Goal: Navigation & Orientation: Find specific page/section

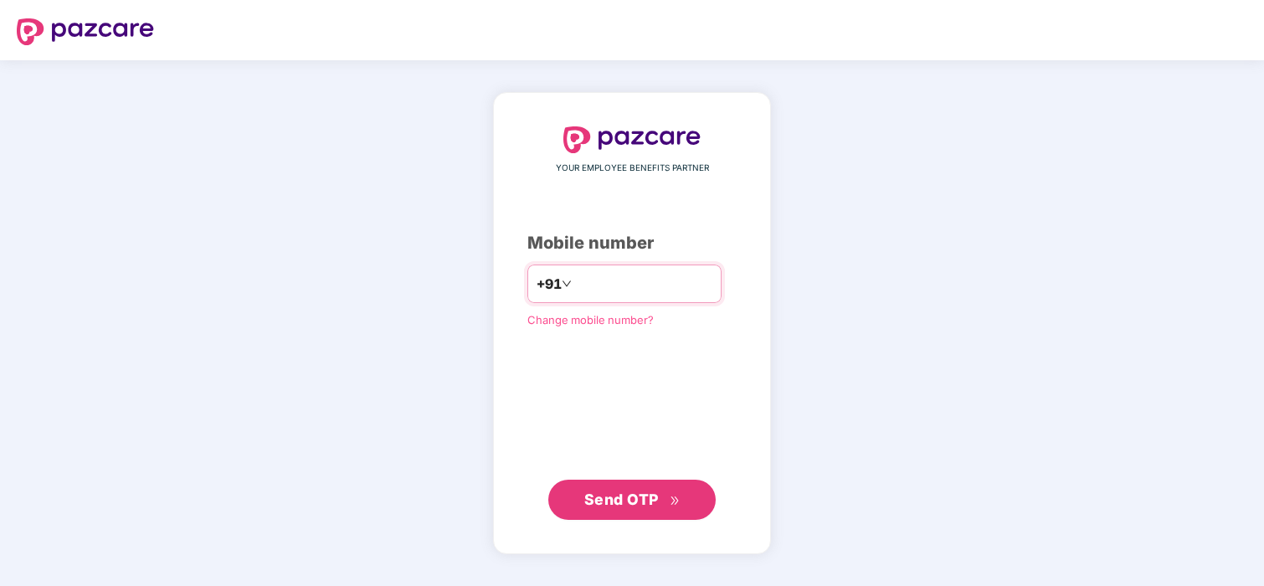
click at [595, 283] on input "number" at bounding box center [643, 283] width 137 height 27
type input "**********"
click at [619, 496] on span "Send OTP" at bounding box center [621, 499] width 75 height 18
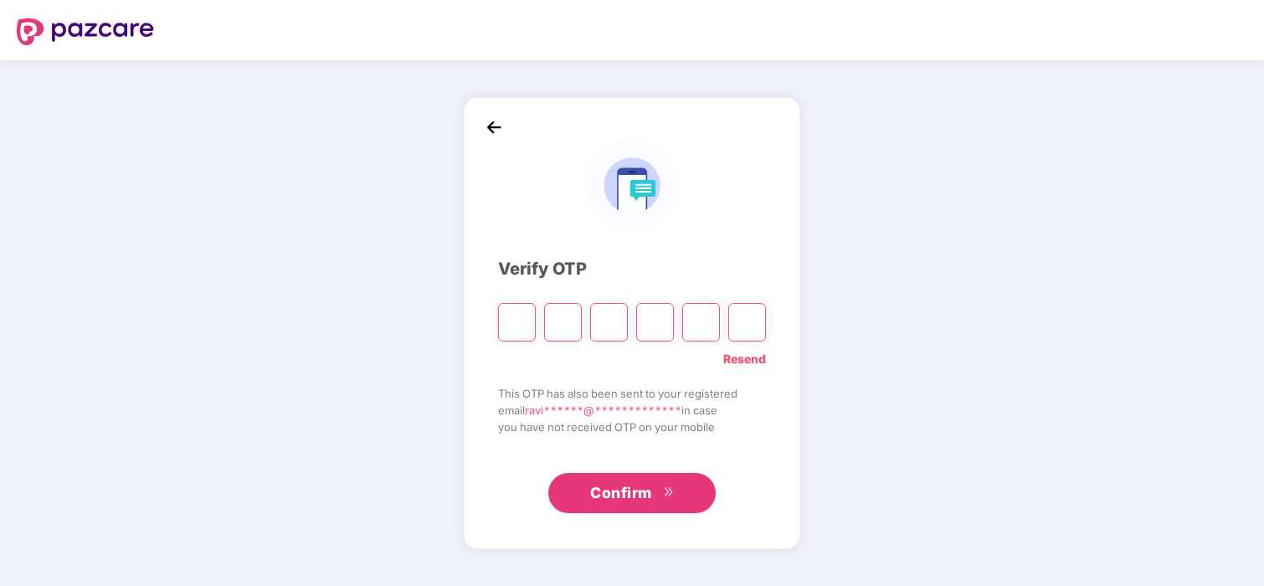
type input "*"
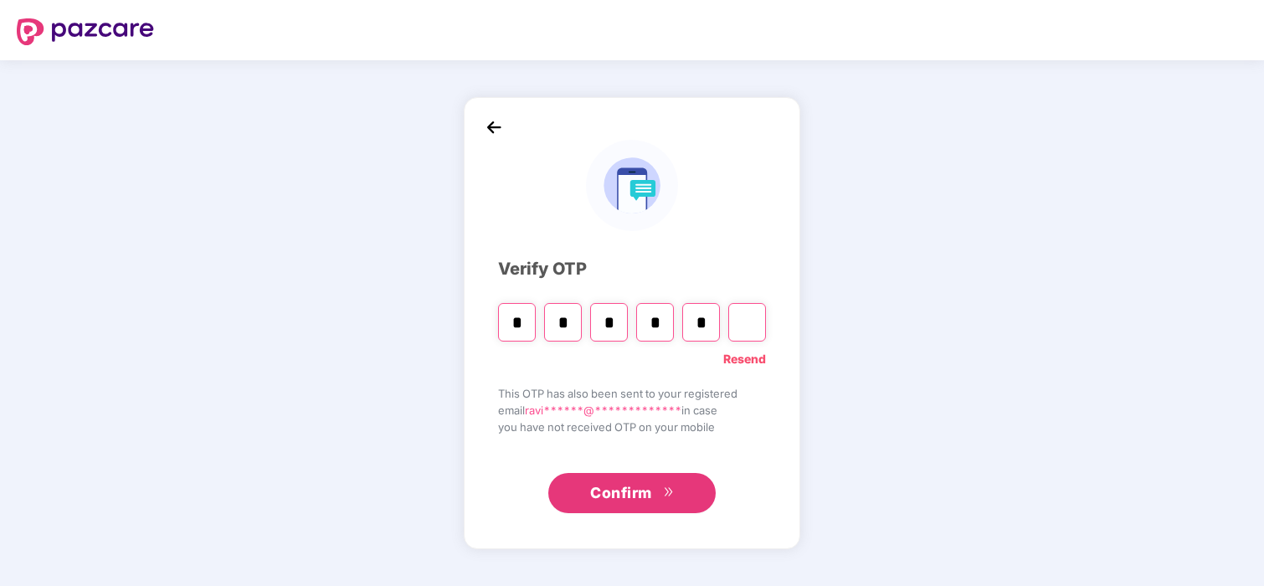
type input "*"
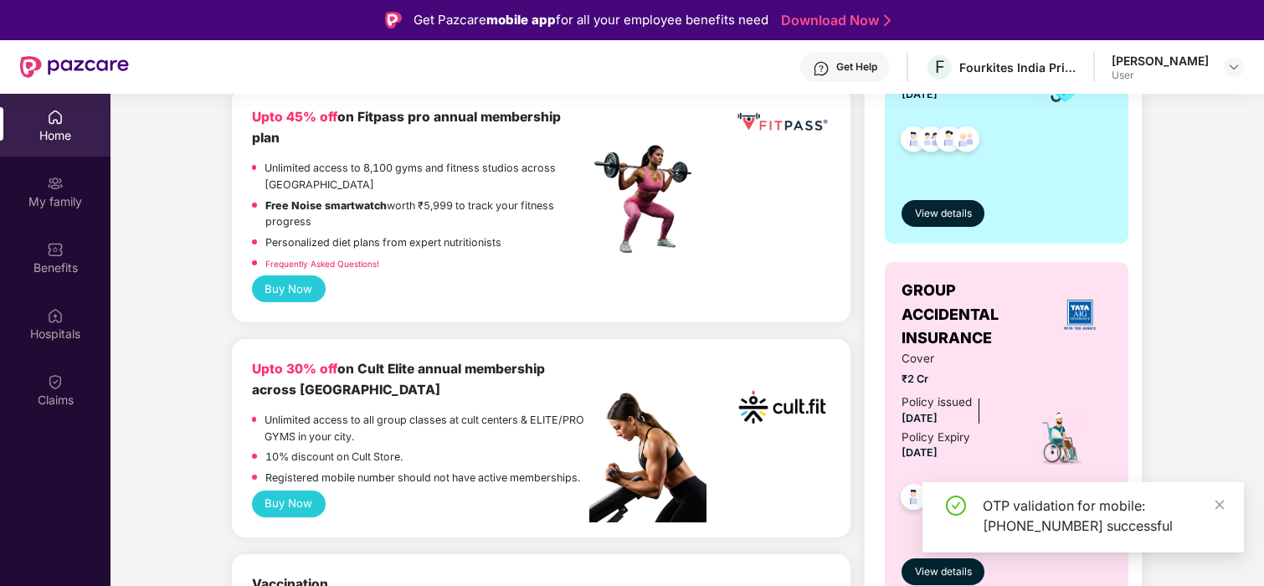
scroll to position [705, 0]
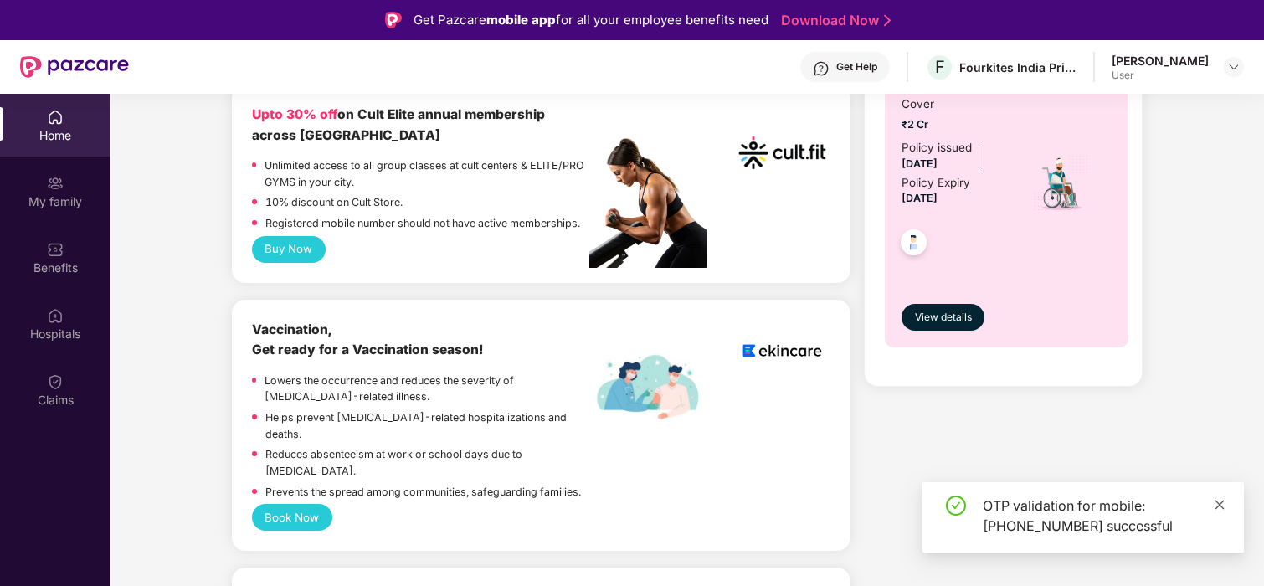
click at [1219, 505] on icon "close" at bounding box center [1220, 504] width 9 height 9
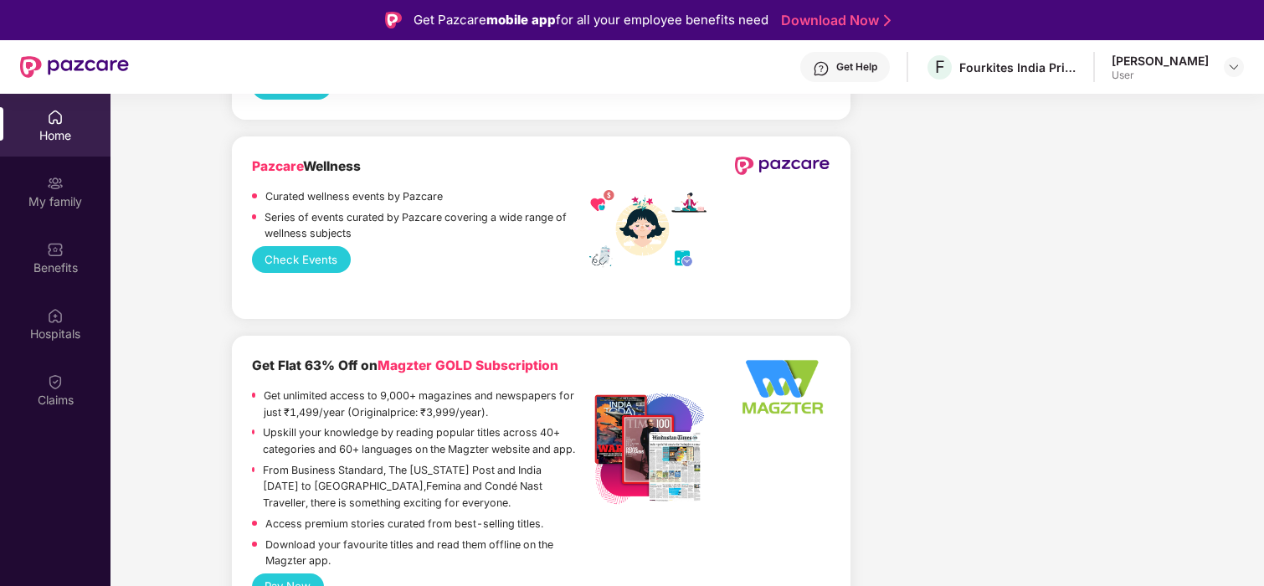
scroll to position [1412, 0]
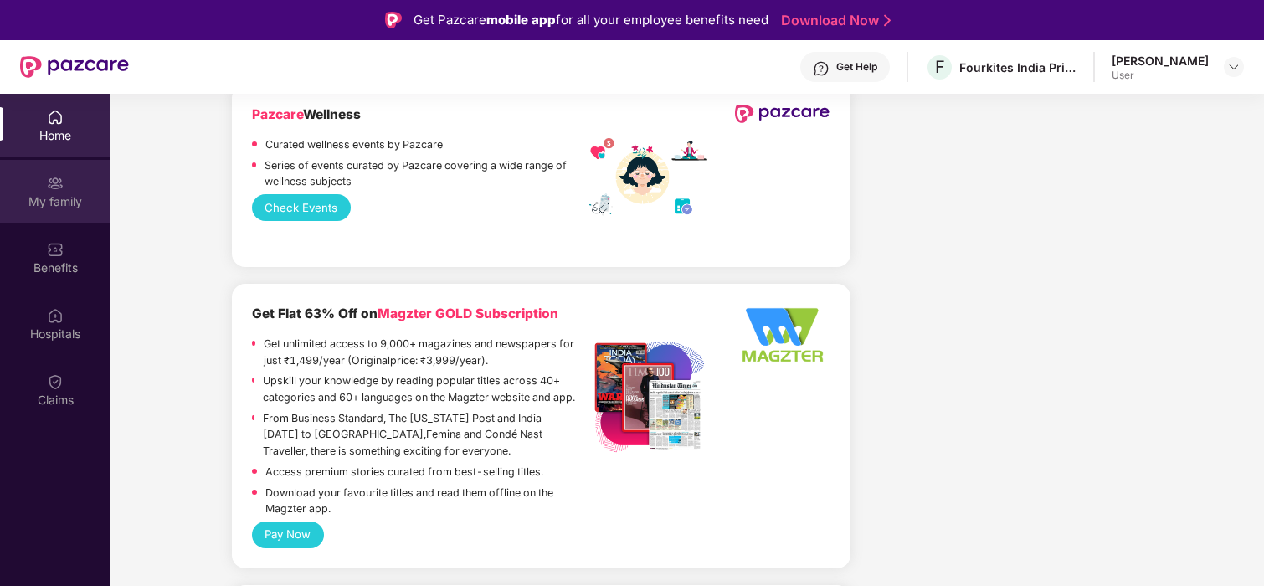
click at [70, 194] on div "My family" at bounding box center [55, 201] width 111 height 17
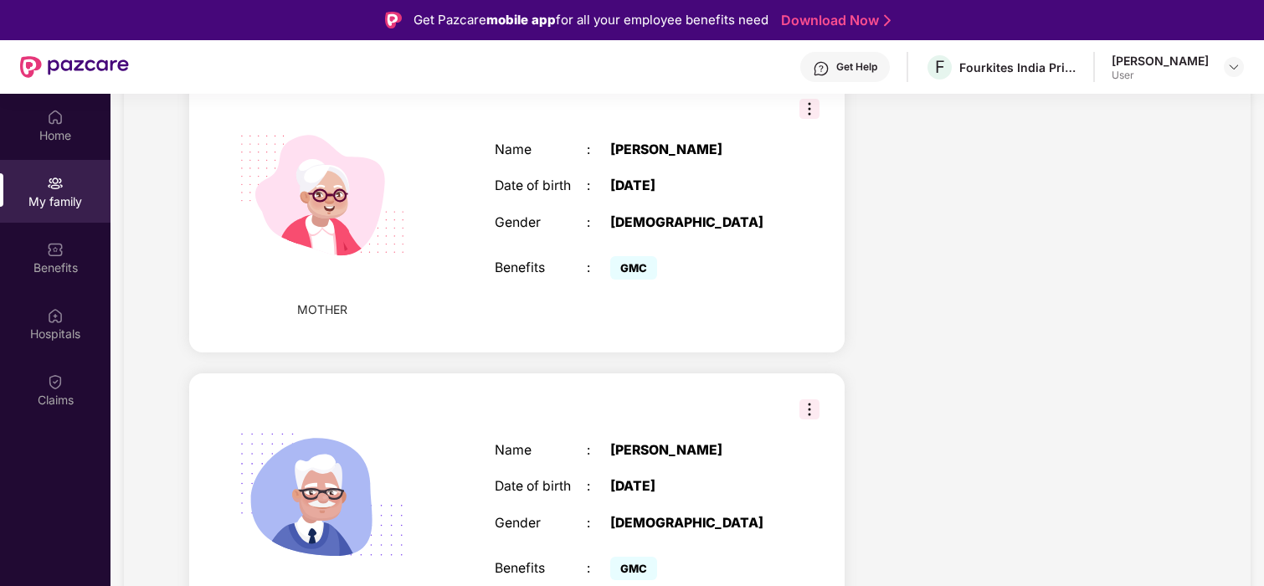
scroll to position [1265, 0]
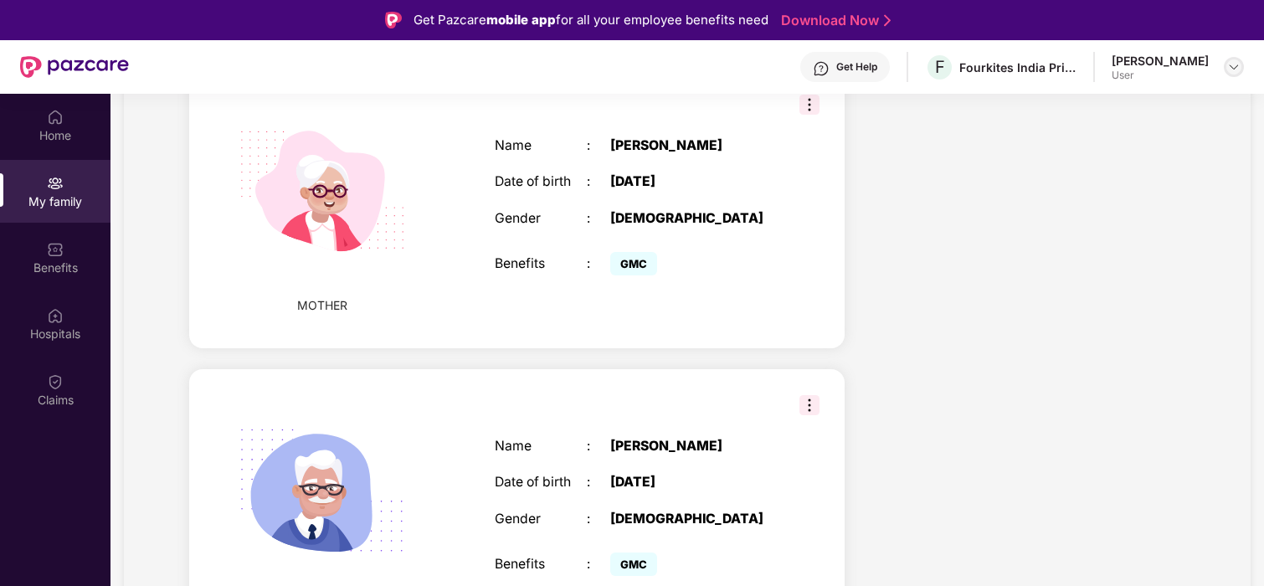
click at [1224, 65] on div at bounding box center [1234, 67] width 20 height 20
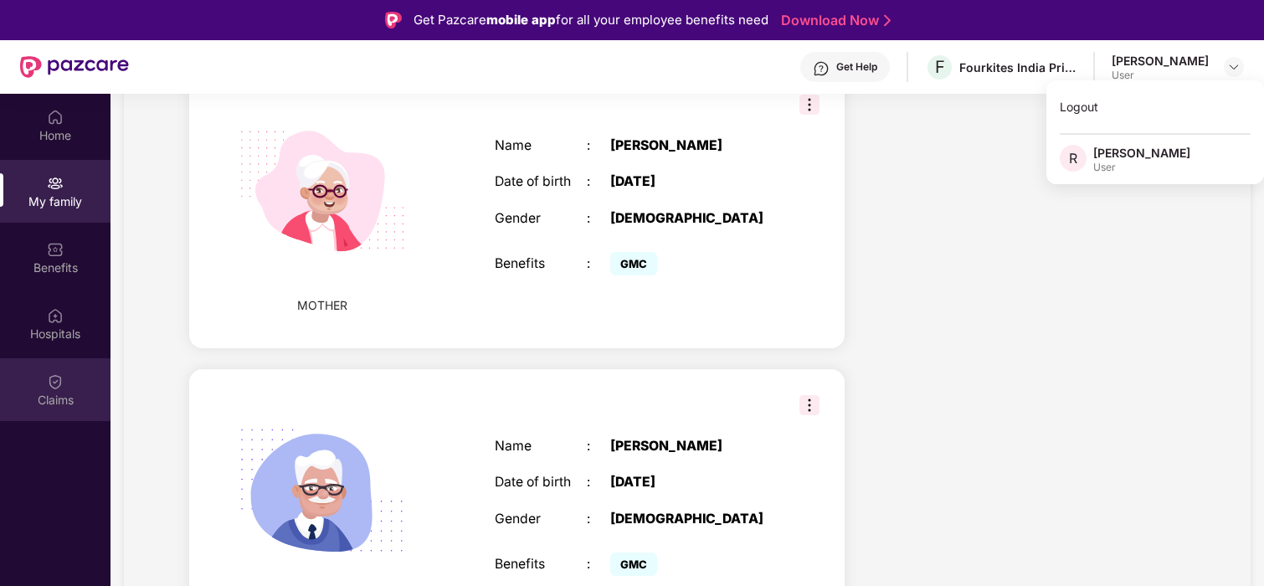
click at [47, 393] on div "Claims" at bounding box center [55, 400] width 111 height 17
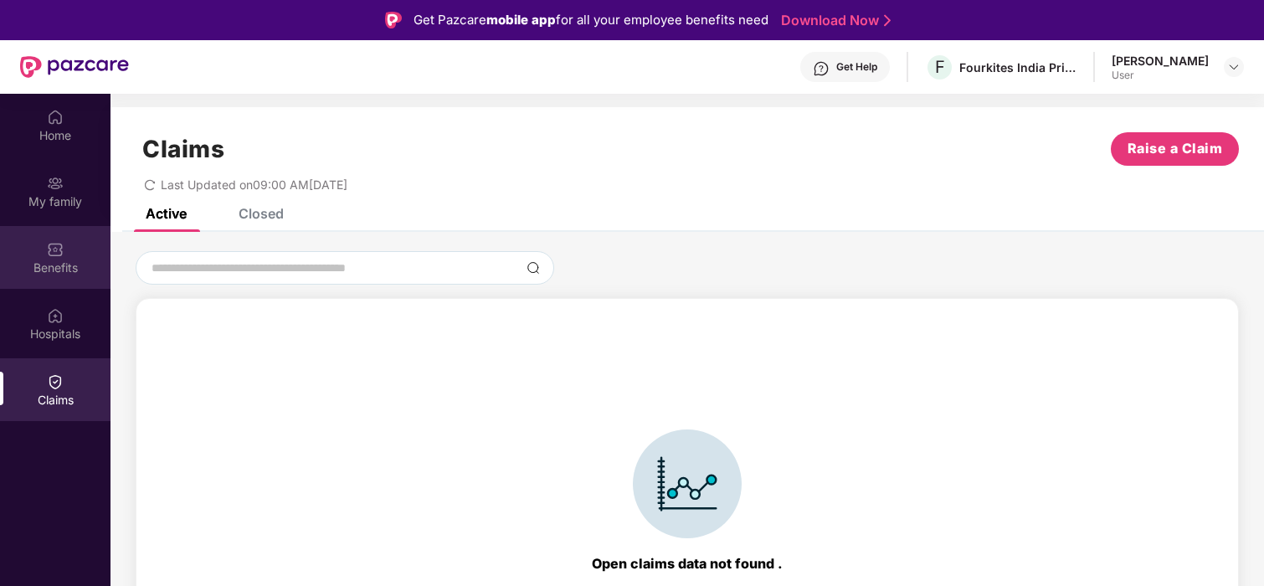
click at [59, 258] on div "Benefits" at bounding box center [55, 257] width 111 height 63
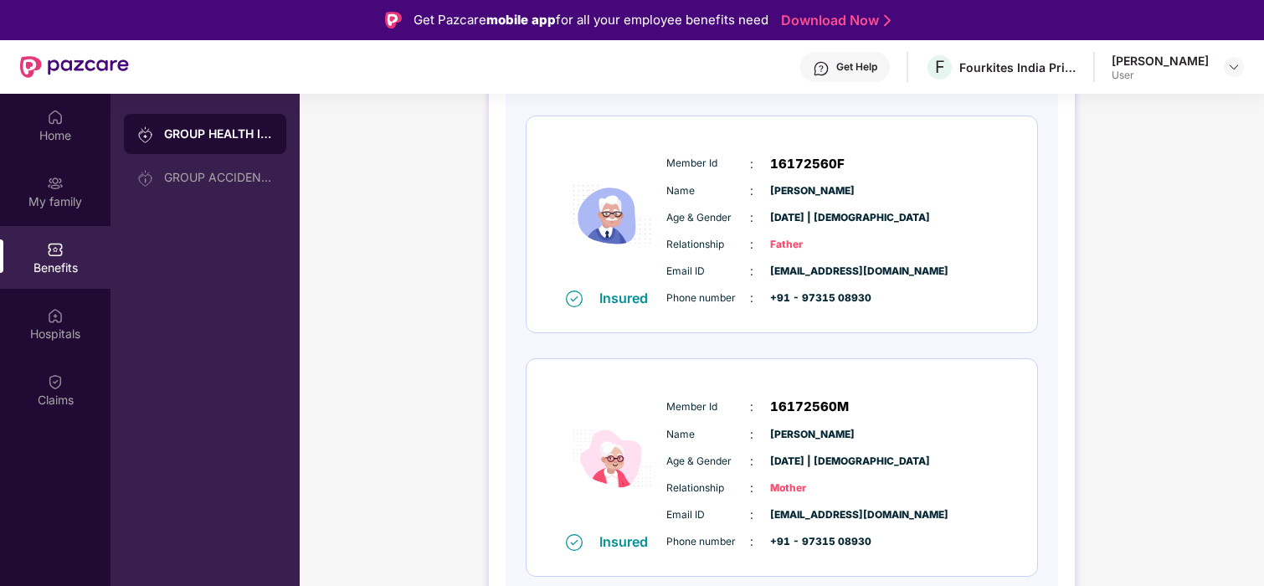
scroll to position [955, 0]
click at [60, 168] on div "My family" at bounding box center [55, 191] width 111 height 63
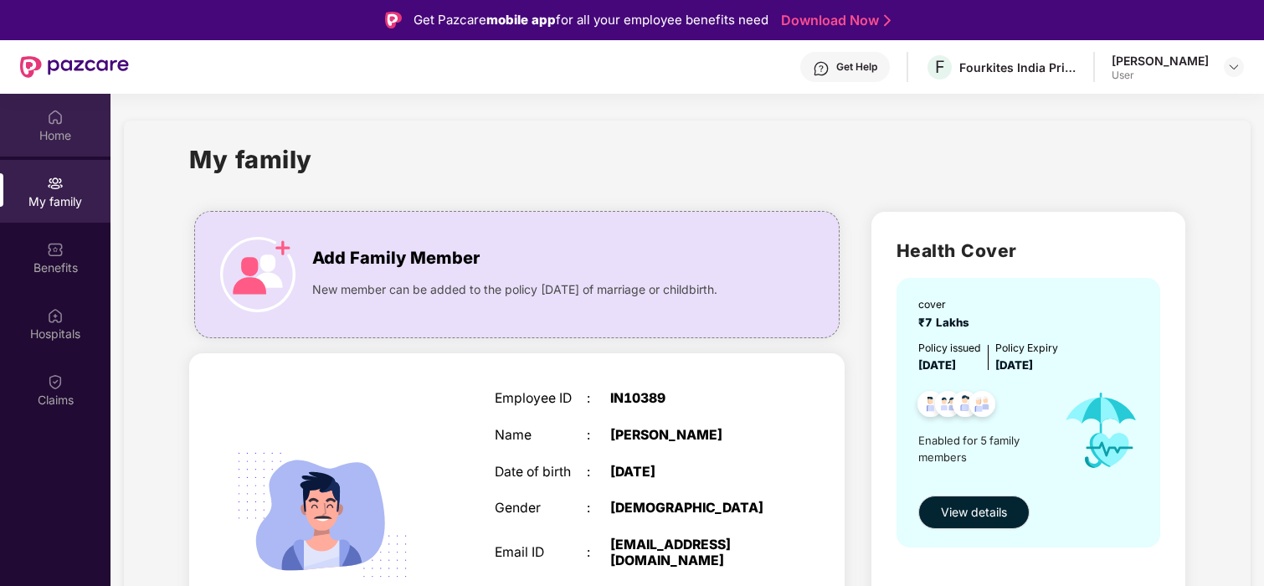
click at [40, 122] on div "Home" at bounding box center [55, 125] width 111 height 63
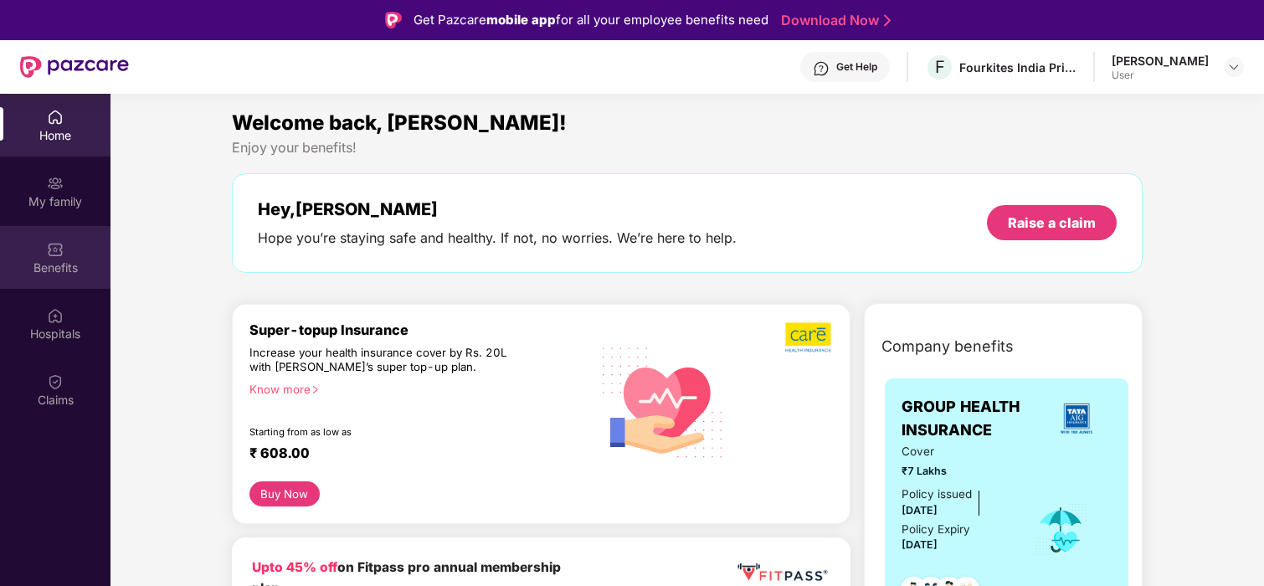
click at [54, 260] on div "Benefits" at bounding box center [55, 268] width 111 height 17
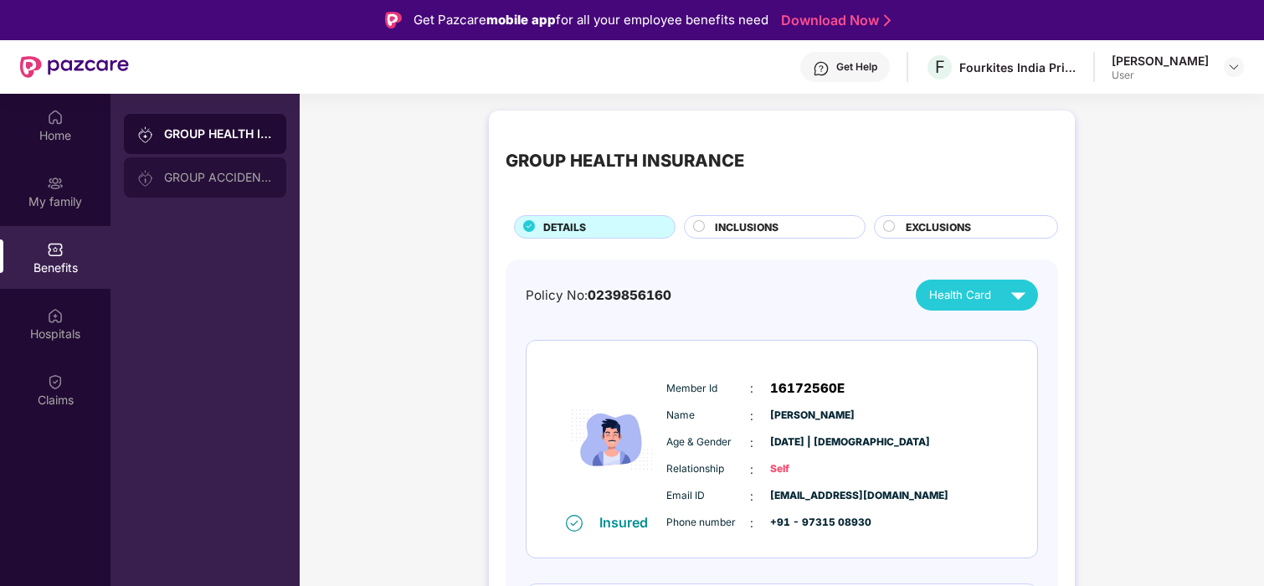
click at [215, 178] on div "GROUP ACCIDENTAL INSURANCE" at bounding box center [218, 177] width 109 height 13
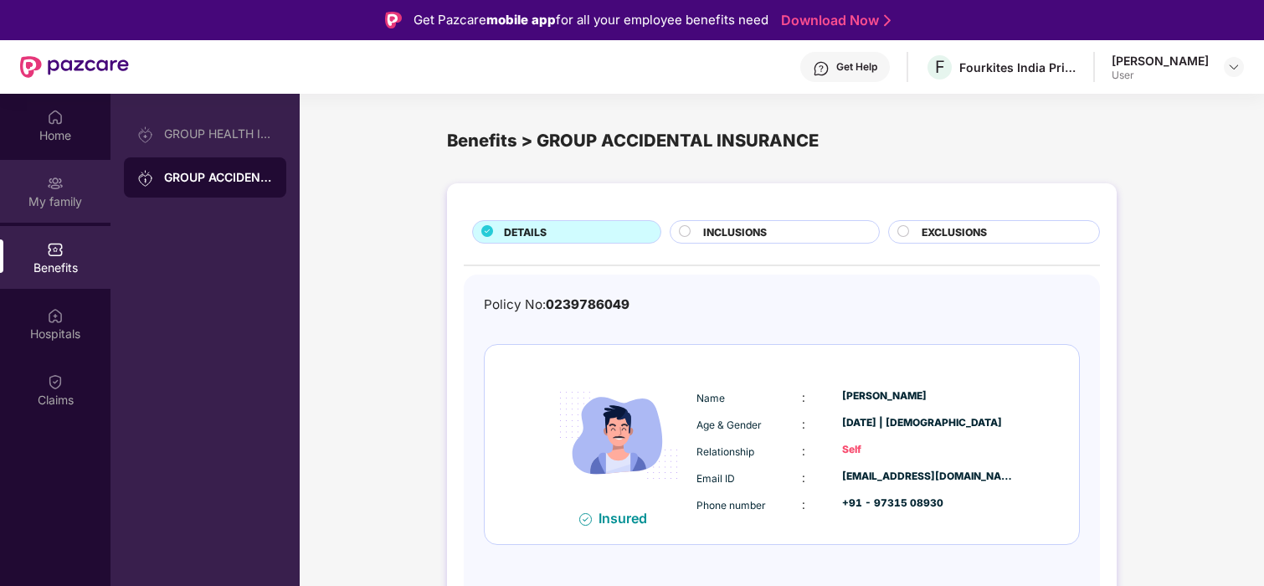
click at [61, 188] on img at bounding box center [55, 183] width 17 height 17
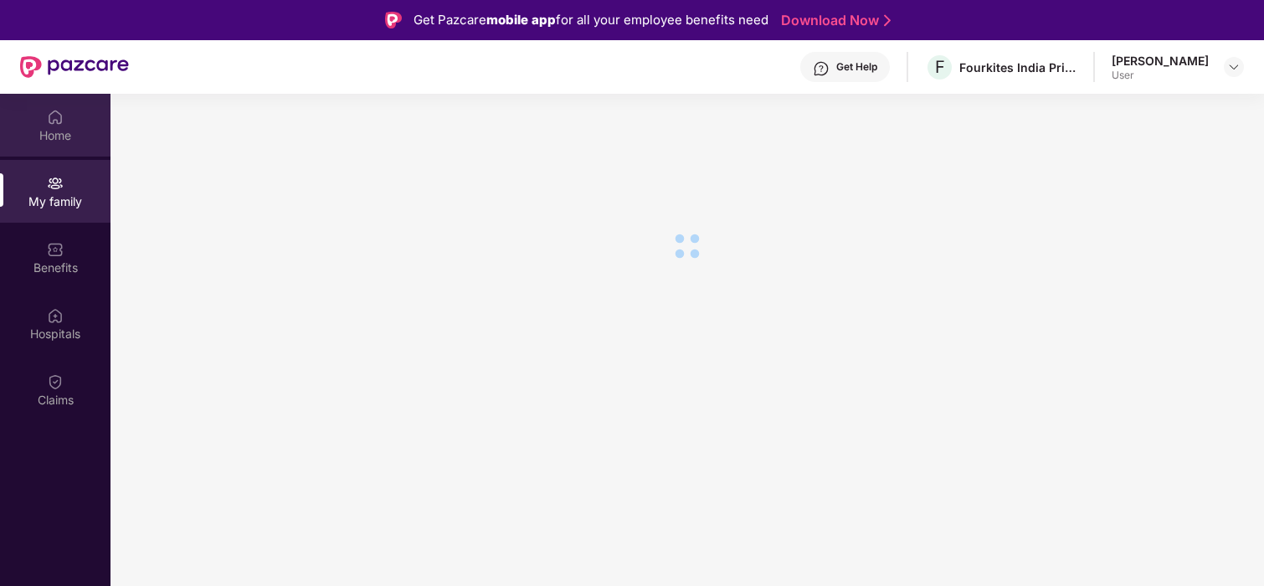
click at [61, 131] on div "Home" at bounding box center [55, 135] width 111 height 17
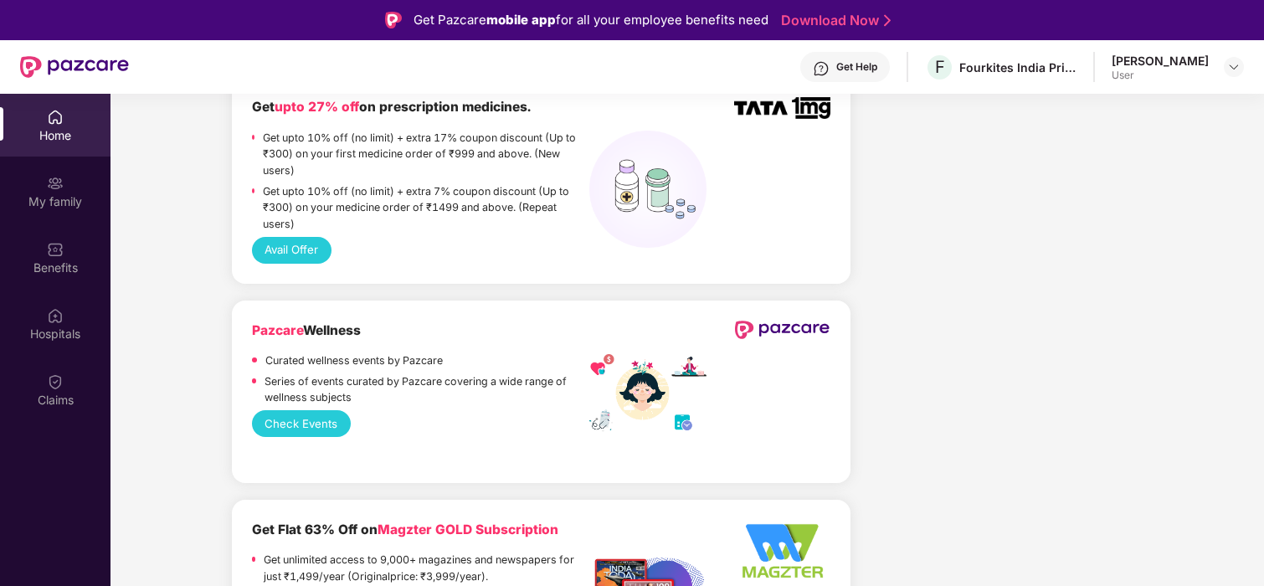
scroll to position [1243, 0]
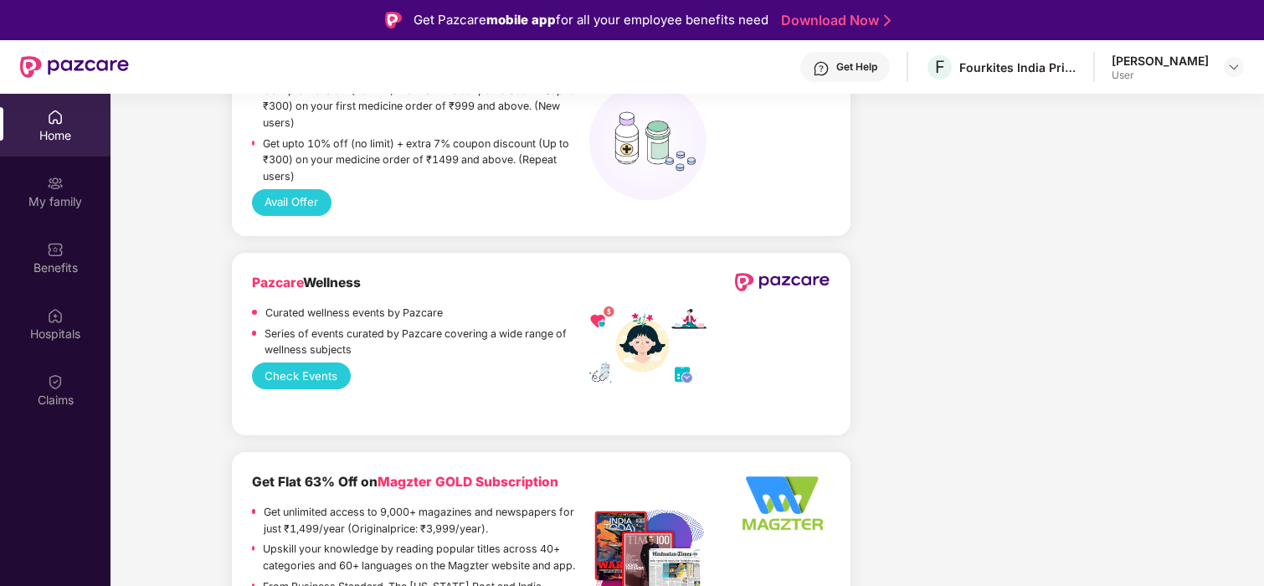
click at [308, 363] on button "Check Events" at bounding box center [301, 376] width 99 height 27
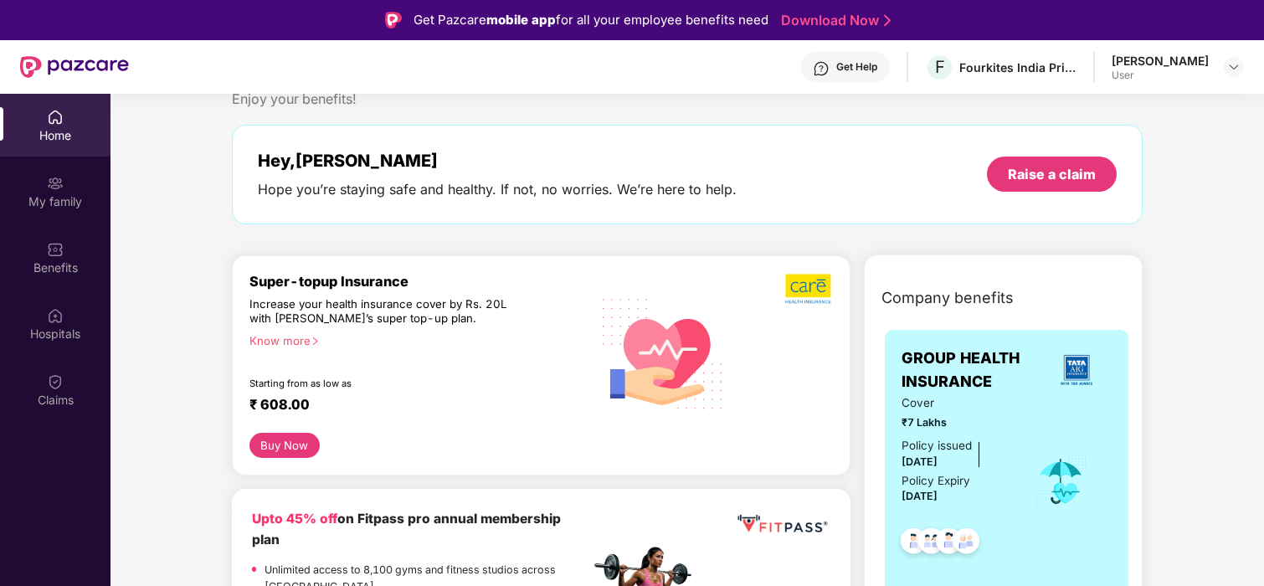
scroll to position [0, 0]
